Goal: Information Seeking & Learning: Learn about a topic

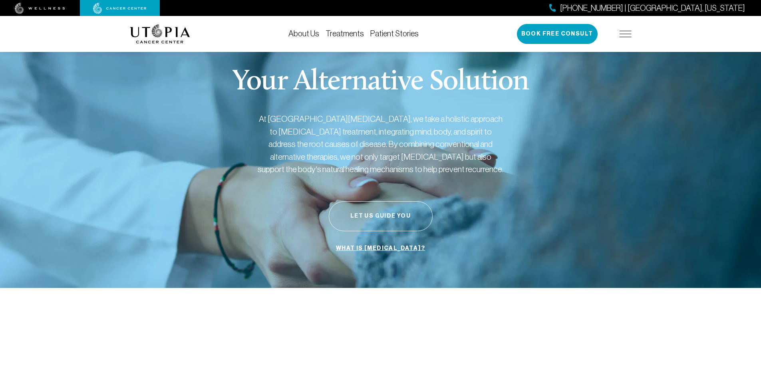
click at [402, 218] on button "Let Us Guide You" at bounding box center [381, 216] width 104 height 30
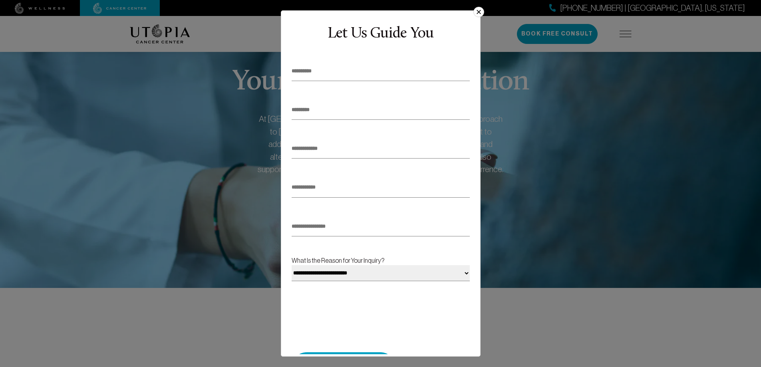
click at [479, 10] on button "×" at bounding box center [478, 12] width 10 height 10
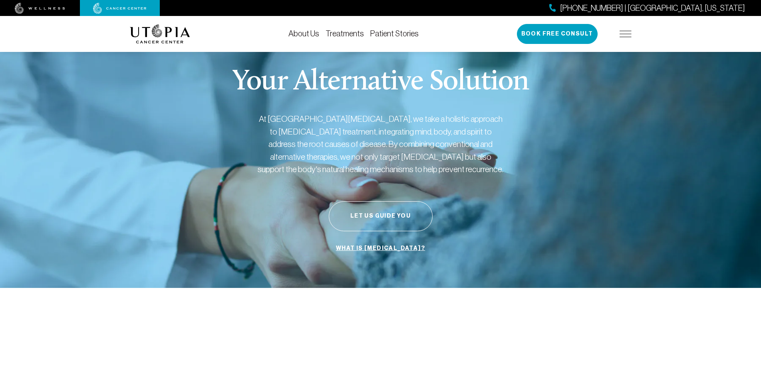
click at [626, 33] on img at bounding box center [625, 34] width 12 height 6
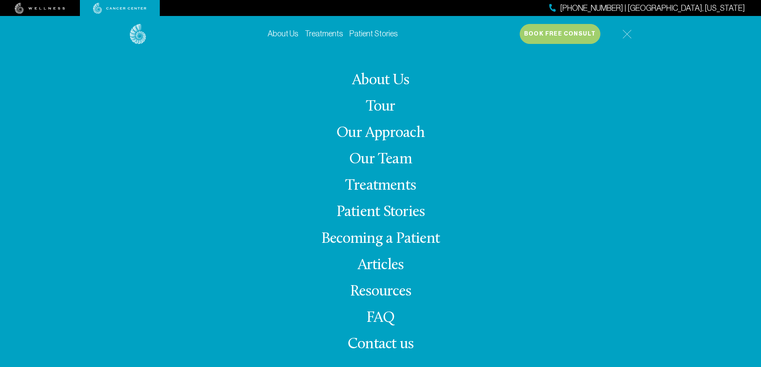
click at [318, 35] on link "Treatments" at bounding box center [324, 33] width 38 height 9
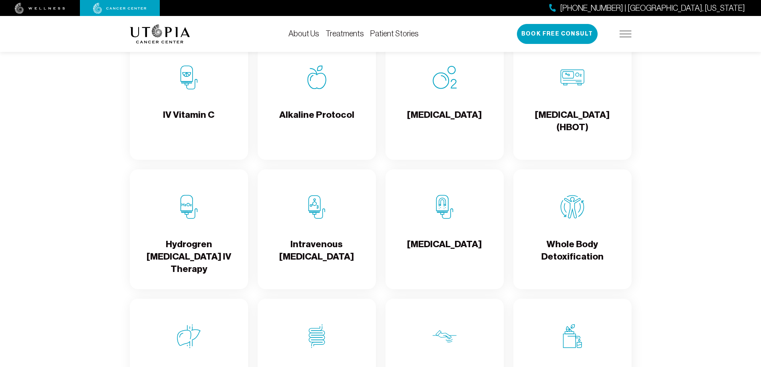
scroll to position [918, 0]
